Goal: Obtain resource: Download file/media

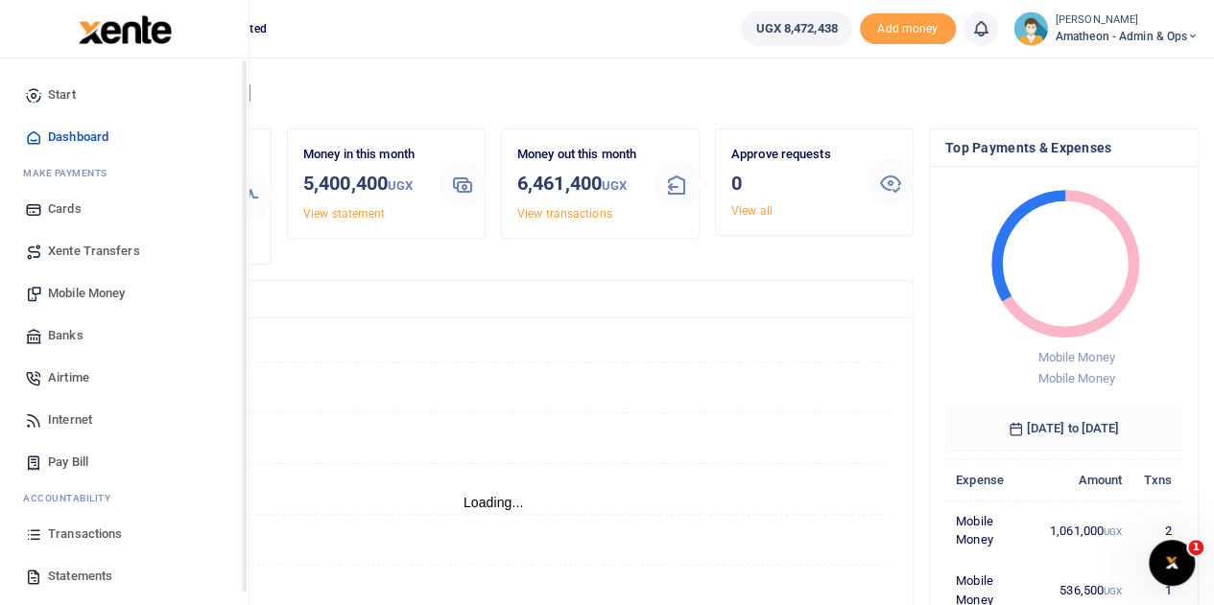
scroll to position [15, 15]
click at [72, 574] on span "Statements" at bounding box center [80, 576] width 64 height 19
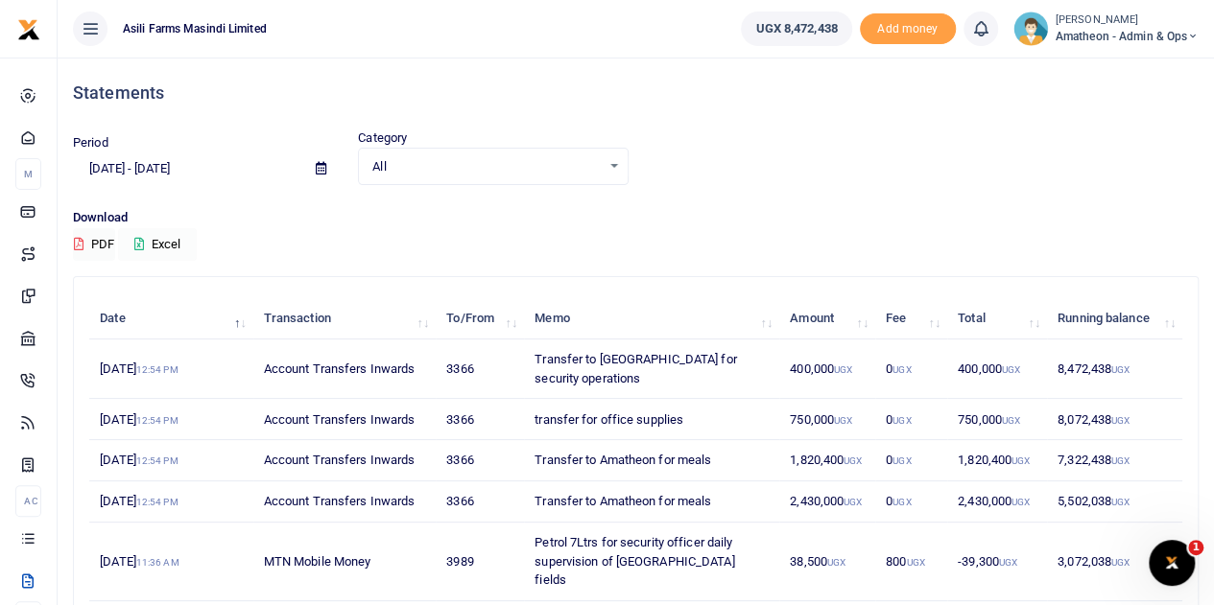
click at [171, 229] on button "Excel" at bounding box center [157, 244] width 79 height 33
click at [171, 229] on div "Download PDF exporting" at bounding box center [635, 234] width 1125 height 53
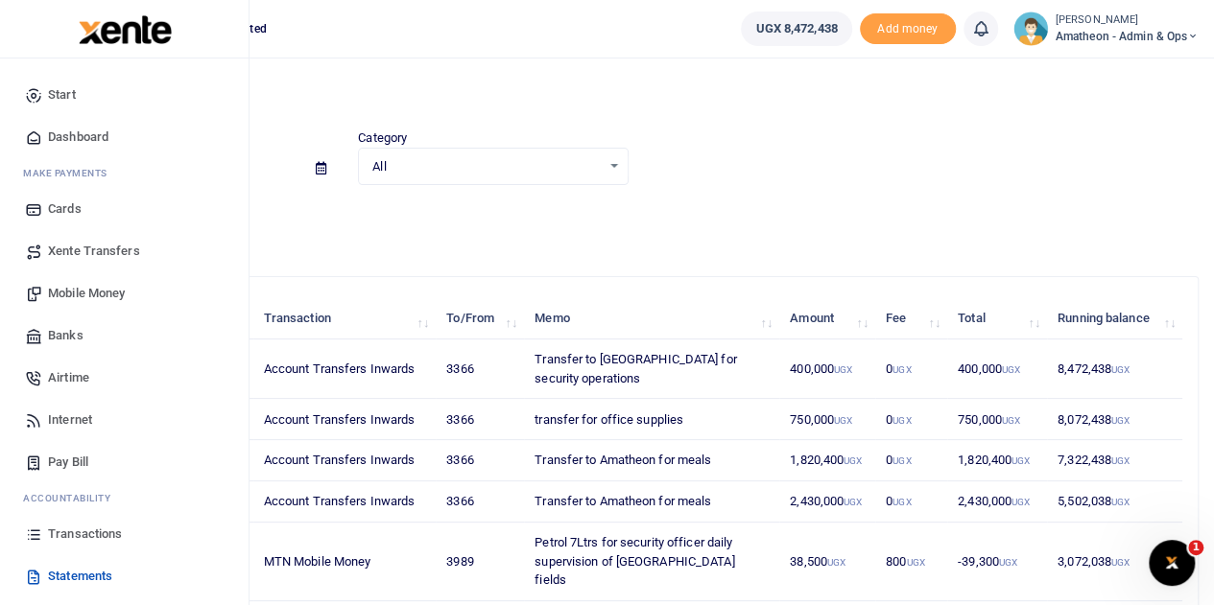
click at [57, 575] on span "Statements" at bounding box center [80, 576] width 64 height 19
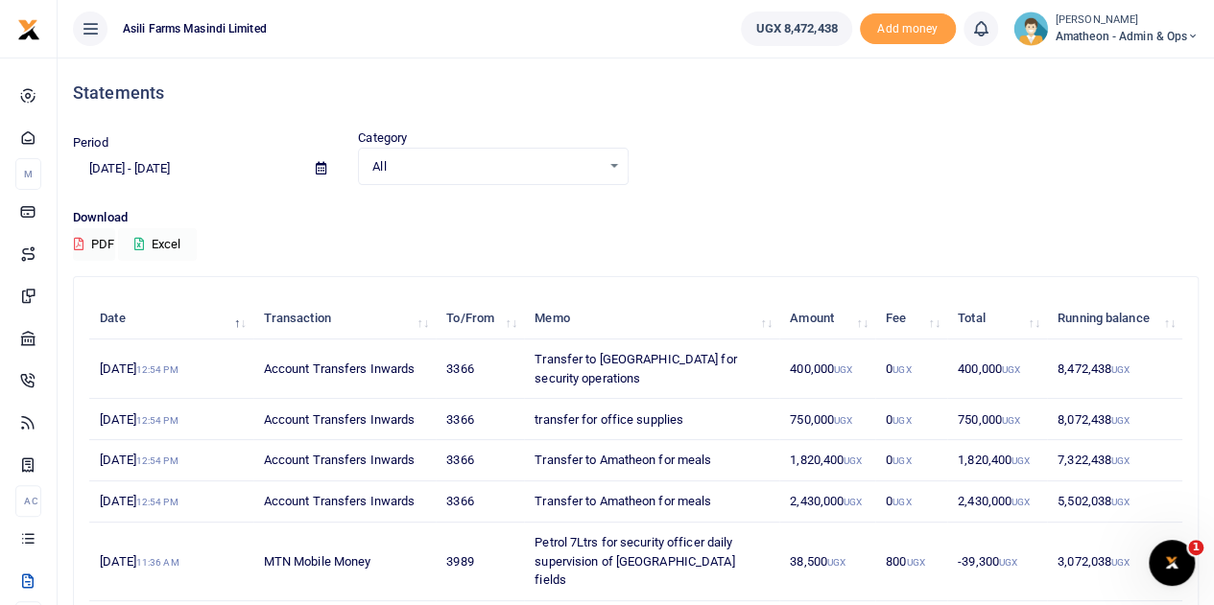
click at [166, 237] on button "Excel" at bounding box center [157, 244] width 79 height 33
click at [314, 168] on span at bounding box center [320, 169] width 43 height 33
click at [318, 165] on icon at bounding box center [321, 168] width 11 height 12
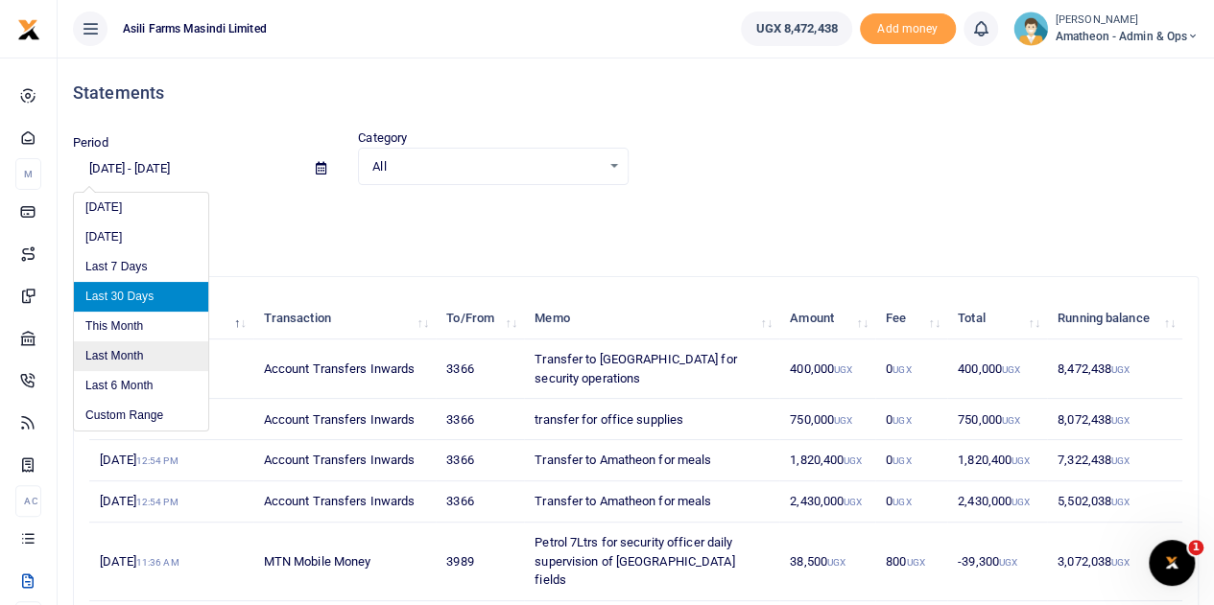
click at [120, 352] on li "Last Month" at bounding box center [141, 357] width 134 height 30
type input "[DATE] - [DATE]"
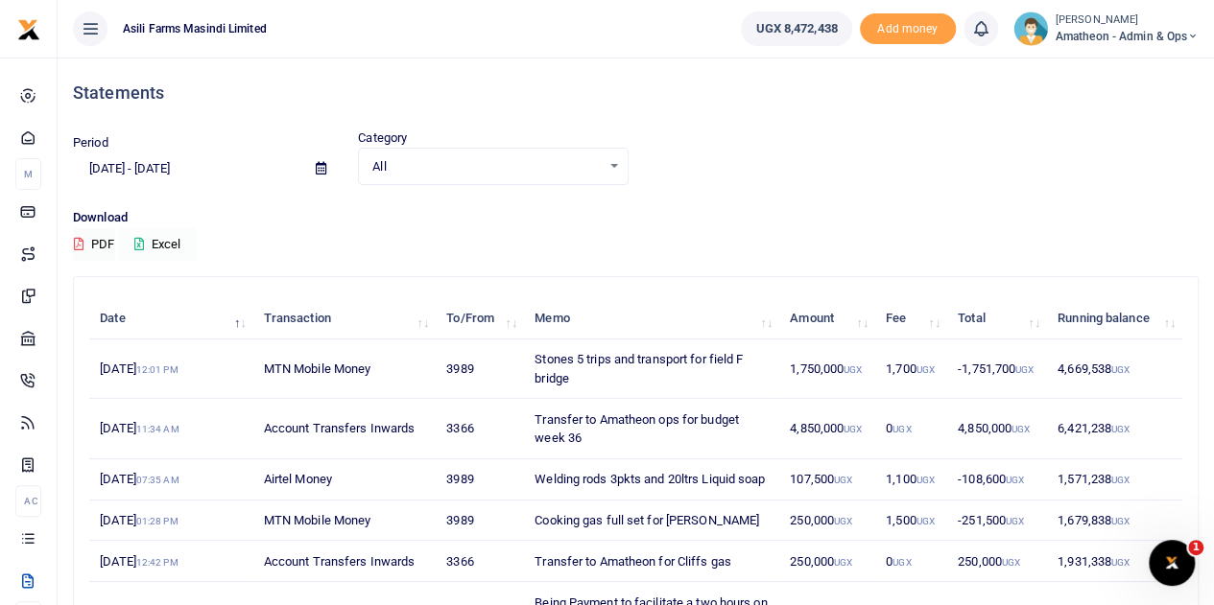
click at [154, 242] on button "Excel" at bounding box center [157, 244] width 79 height 33
